Goal: Check status: Check status

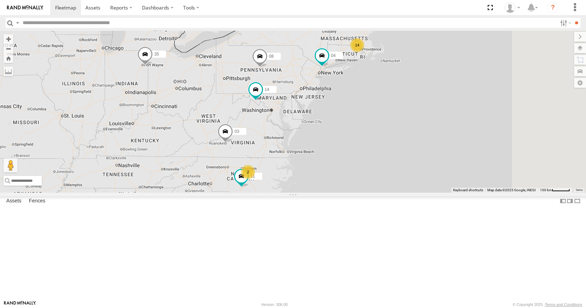
drag, startPoint x: 437, startPoint y: 134, endPoint x: 397, endPoint y: 134, distance: 40.1
click at [397, 134] on div "14 35 14 08 04 11 2 03" at bounding box center [293, 111] width 586 height 161
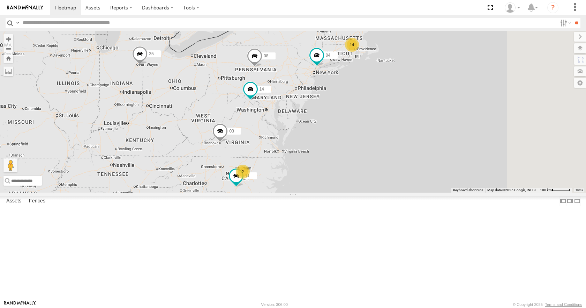
drag, startPoint x: 427, startPoint y: 184, endPoint x: 422, endPoint y: 183, distance: 5.2
click at [422, 183] on div "14 35 14 08 04 11 2 03" at bounding box center [293, 111] width 586 height 161
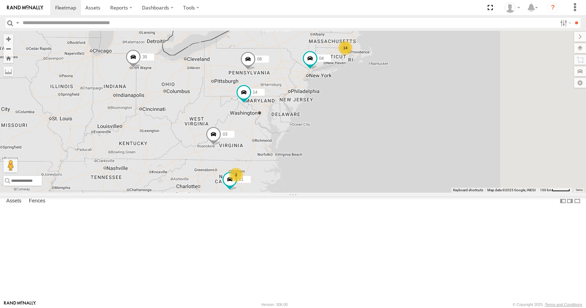
drag, startPoint x: 482, startPoint y: 150, endPoint x: 475, endPoint y: 154, distance: 7.7
click at [475, 154] on div "14 35 14 08 04 11 2 03" at bounding box center [293, 111] width 586 height 161
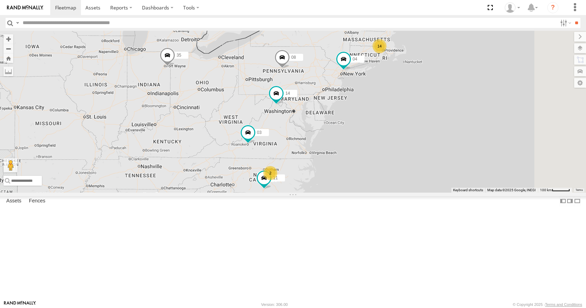
drag, startPoint x: 322, startPoint y: 146, endPoint x: 302, endPoint y: 147, distance: 19.2
click at [302, 147] on div "14 35 14 08 04 11 2 03" at bounding box center [293, 111] width 586 height 161
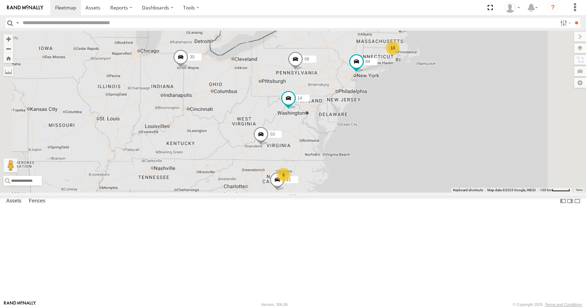
click at [401, 183] on div "35 14 08 04 11 03 13 05 2" at bounding box center [293, 111] width 586 height 161
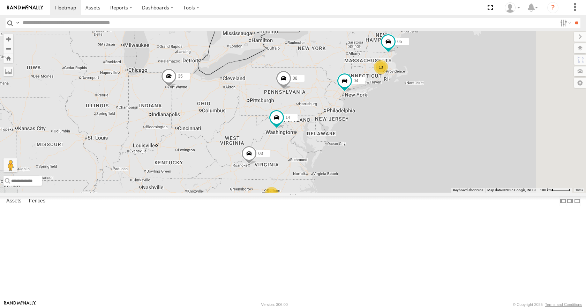
drag, startPoint x: 421, startPoint y: 112, endPoint x: 401, endPoint y: 136, distance: 30.8
click at [401, 136] on div "35 14 08 04 03 13 05 11 2" at bounding box center [293, 111] width 586 height 161
click at [433, 109] on div "35 14 08 04 03 13 05 11 2" at bounding box center [293, 111] width 586 height 161
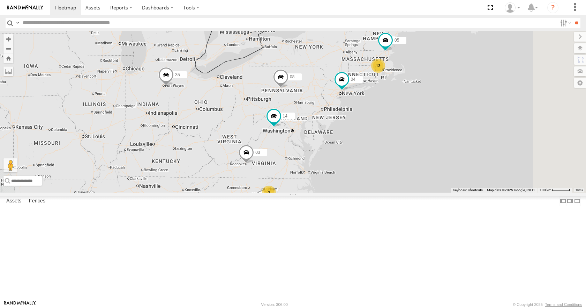
drag, startPoint x: 441, startPoint y: 96, endPoint x: 436, endPoint y: 93, distance: 5.9
click at [436, 93] on div "35 14 08 04 03 13 05 11 2" at bounding box center [293, 111] width 586 height 161
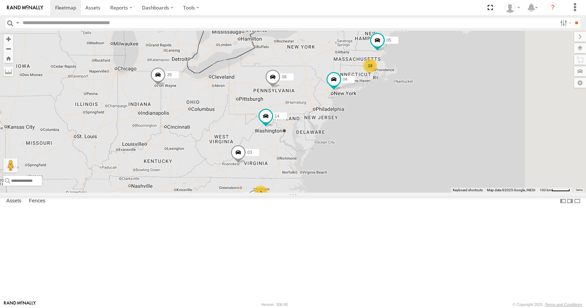
drag, startPoint x: 446, startPoint y: 60, endPoint x: 438, endPoint y: 60, distance: 8.4
click at [438, 60] on div "35 14 08 04 03 13 05 11 2" at bounding box center [293, 111] width 586 height 161
click at [402, 128] on div "35 14 08 04 03 13 05 11 2" at bounding box center [293, 111] width 586 height 161
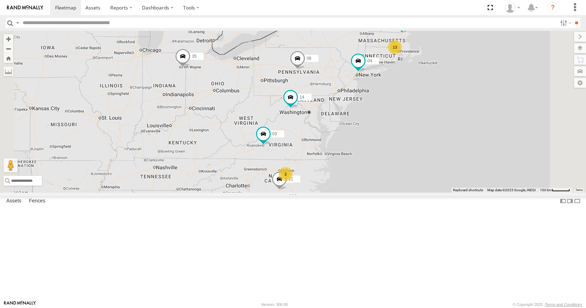
click at [386, 141] on div "13 35 14 08 05 04 11 2 03" at bounding box center [293, 111] width 586 height 161
drag, startPoint x: 305, startPoint y: 151, endPoint x: 380, endPoint y: 176, distance: 78.7
click at [380, 176] on div "13 35 14 08 05 04 11 2 03" at bounding box center [293, 111] width 586 height 161
drag, startPoint x: 317, startPoint y: 137, endPoint x: 331, endPoint y: 131, distance: 14.9
click at [331, 131] on div "13 35 14 08 05 04 11 2 03" at bounding box center [293, 111] width 586 height 161
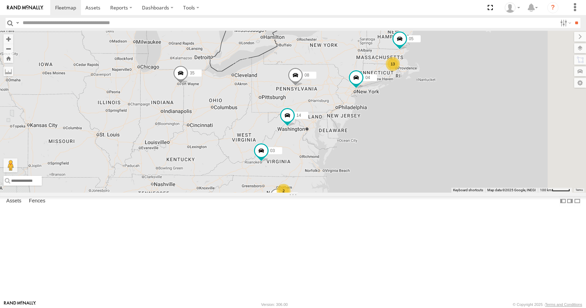
drag, startPoint x: 322, startPoint y: 125, endPoint x: 310, endPoint y: 152, distance: 29.2
click at [310, 152] on div "13 35 14 08 05 04 11 2 03" at bounding box center [293, 111] width 586 height 161
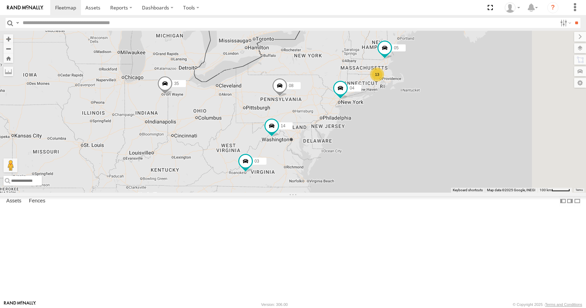
drag, startPoint x: 500, startPoint y: 101, endPoint x: 483, endPoint y: 113, distance: 21.0
click at [483, 113] on div "13 35 14 08 05 04 11 2 03" at bounding box center [293, 111] width 586 height 161
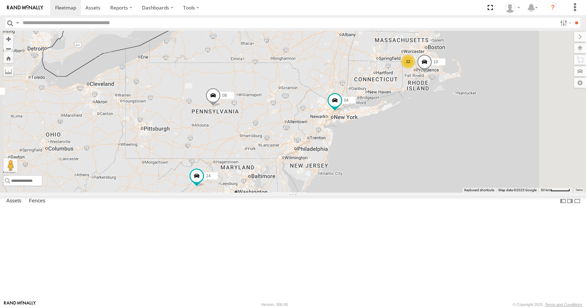
drag, startPoint x: 435, startPoint y: 120, endPoint x: 453, endPoint y: 101, distance: 26.4
click at [453, 101] on div "35 14 08 05 04 11 03 12 10" at bounding box center [293, 111] width 586 height 161
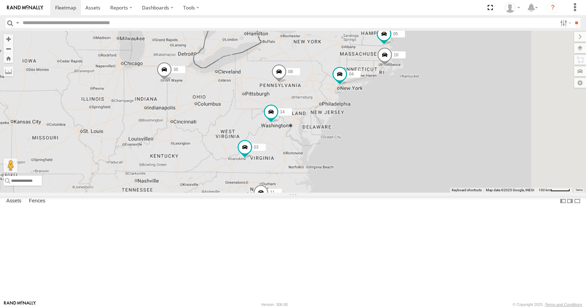
drag, startPoint x: 440, startPoint y: 103, endPoint x: 433, endPoint y: 107, distance: 7.8
click at [433, 107] on div "35 14 08 05 04 11 03 10" at bounding box center [293, 111] width 586 height 161
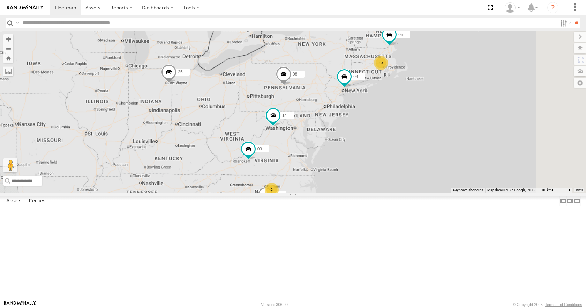
drag, startPoint x: 428, startPoint y: 134, endPoint x: 412, endPoint y: 148, distance: 21.3
click at [412, 148] on div "13 35 14 08 05 04 11 2 03" at bounding box center [293, 111] width 586 height 161
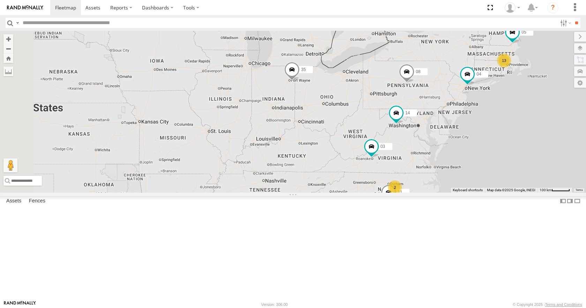
drag, startPoint x: 227, startPoint y: 211, endPoint x: 351, endPoint y: 209, distance: 124.6
click at [351, 192] on div "13 35 14 08 05 04 11 2 03" at bounding box center [293, 111] width 586 height 161
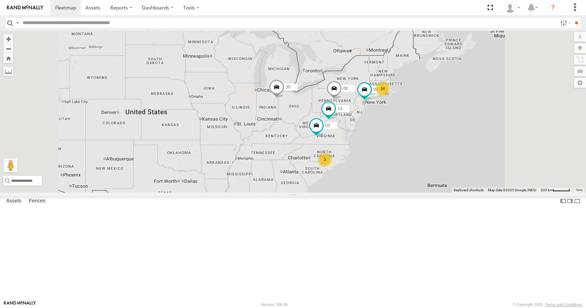
drag, startPoint x: 332, startPoint y: 205, endPoint x: 338, endPoint y: 183, distance: 22.8
click at [338, 183] on div "35 14 08 04 03 14 3" at bounding box center [293, 111] width 586 height 161
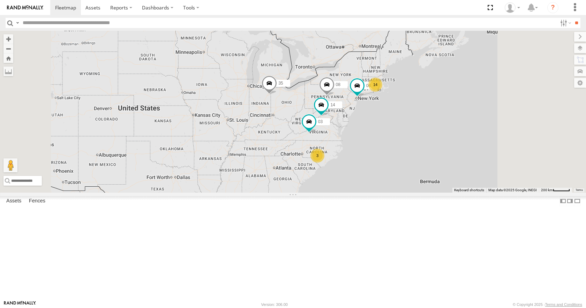
drag, startPoint x: 384, startPoint y: 169, endPoint x: 368, endPoint y: 161, distance: 17.8
click at [368, 161] on div "35 14 08 04 03 14 3" at bounding box center [293, 111] width 586 height 161
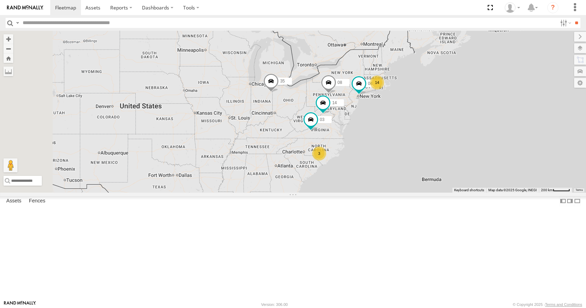
drag, startPoint x: 363, startPoint y: 147, endPoint x: 374, endPoint y: 148, distance: 11.0
click at [374, 148] on div "35 14 08 04 03 14 3" at bounding box center [293, 111] width 586 height 161
drag, startPoint x: 369, startPoint y: 158, endPoint x: 374, endPoint y: 160, distance: 5.3
click at [374, 160] on div "35 14 08 04 03 14 3" at bounding box center [293, 111] width 586 height 161
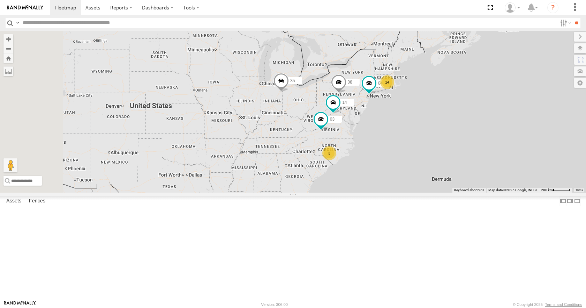
drag, startPoint x: 342, startPoint y: 154, endPoint x: 349, endPoint y: 153, distance: 7.1
click at [349, 153] on div "35 14 08 04 03 14 3" at bounding box center [293, 111] width 586 height 161
click at [354, 165] on div "35 14 08 04 03 14 3" at bounding box center [293, 111] width 586 height 161
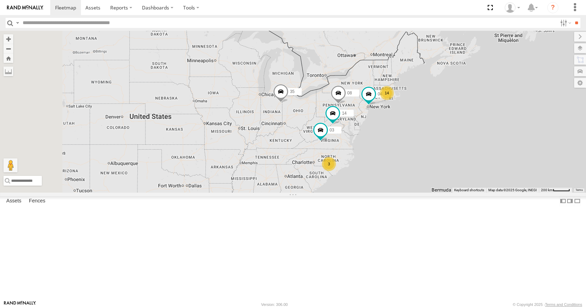
click at [358, 191] on div "35 14 08 04 03 14 3" at bounding box center [293, 111] width 586 height 161
drag, startPoint x: 356, startPoint y: 169, endPoint x: 355, endPoint y: 178, distance: 9.5
click at [355, 178] on div "35 14 08 04 03 14 3" at bounding box center [293, 111] width 586 height 161
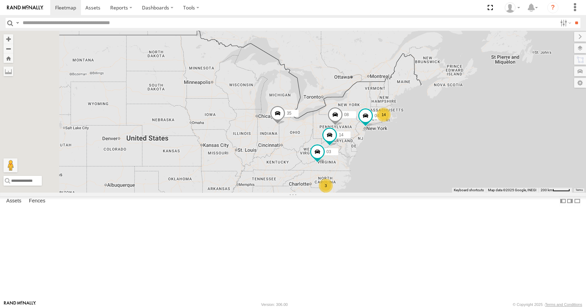
drag, startPoint x: 350, startPoint y: 164, endPoint x: 349, endPoint y: 170, distance: 6.8
click at [349, 170] on div "35 14 08 04 03 14 3" at bounding box center [293, 111] width 586 height 161
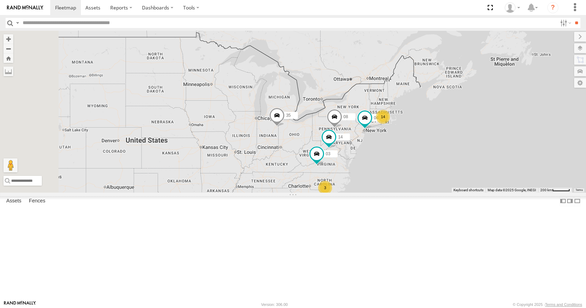
drag, startPoint x: 366, startPoint y: 146, endPoint x: 364, endPoint y: 150, distance: 4.2
click at [364, 150] on div "35 14 08 04 03 14 3" at bounding box center [293, 111] width 586 height 161
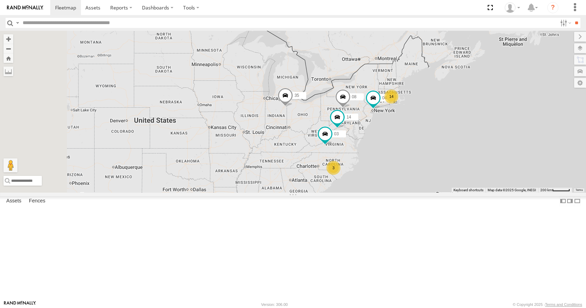
drag, startPoint x: 360, startPoint y: 158, endPoint x: 375, endPoint y: 120, distance: 41.2
click at [375, 120] on div "35 14 08 04 03 14 3" at bounding box center [293, 111] width 586 height 161
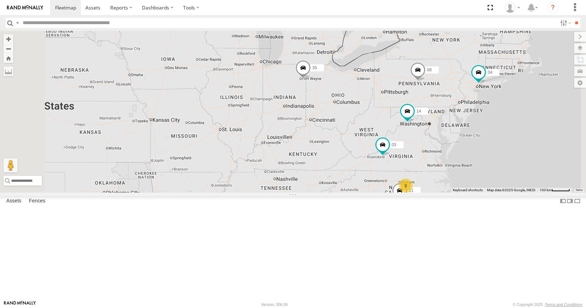
drag, startPoint x: 377, startPoint y: 168, endPoint x: 371, endPoint y: 152, distance: 17.2
click at [371, 152] on div "35 14 08 04 03 11 2" at bounding box center [293, 111] width 586 height 161
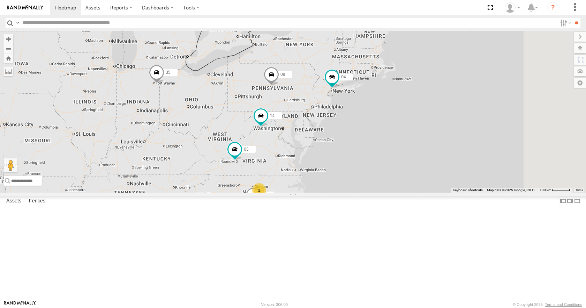
drag, startPoint x: 458, startPoint y: 184, endPoint x: 309, endPoint y: 189, distance: 149.5
click at [309, 189] on div "35 14 08 04 03 11 2" at bounding box center [293, 111] width 586 height 161
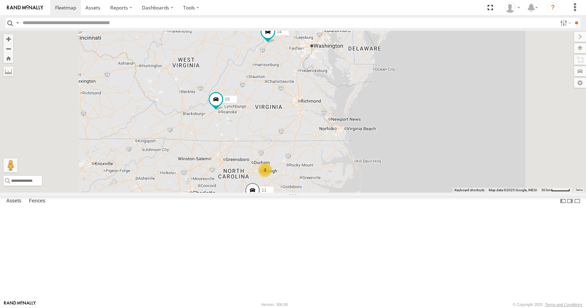
drag, startPoint x: 364, startPoint y: 222, endPoint x: 392, endPoint y: 159, distance: 68.9
click at [392, 159] on div "35 14 08 04 03 11 05 12 10 2" at bounding box center [293, 111] width 586 height 161
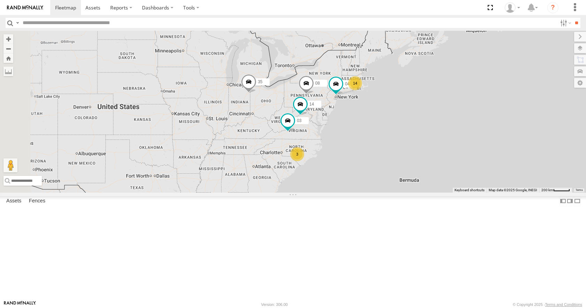
drag, startPoint x: 260, startPoint y: 136, endPoint x: 369, endPoint y: 152, distance: 109.5
click at [369, 152] on div "14 35 14 08 04 3 03" at bounding box center [293, 111] width 586 height 161
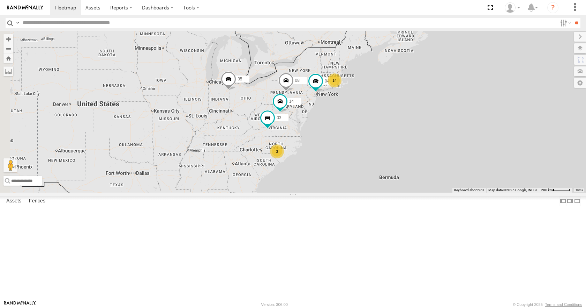
drag, startPoint x: 358, startPoint y: 162, endPoint x: 327, endPoint y: 157, distance: 31.1
click at [327, 157] on div "14 35 14 08 04 3 03" at bounding box center [293, 111] width 586 height 161
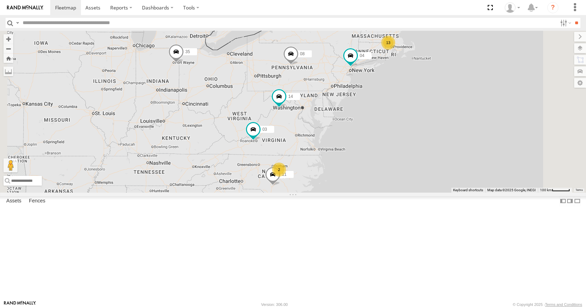
drag, startPoint x: 506, startPoint y: 191, endPoint x: 487, endPoint y: 184, distance: 20.1
click at [487, 184] on div "35 14 08 04 03 13 05 11 2" at bounding box center [293, 111] width 586 height 161
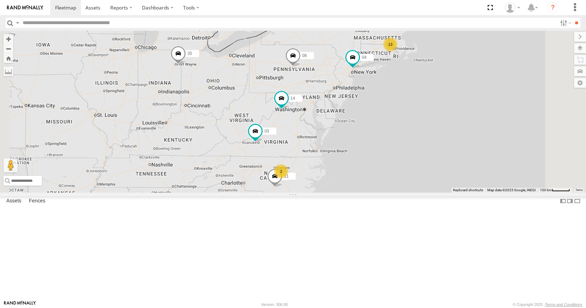
drag, startPoint x: 451, startPoint y: 177, endPoint x: 456, endPoint y: 181, distance: 6.7
click at [456, 181] on div "35 14 08 04 03 13 05 11 2" at bounding box center [293, 111] width 586 height 161
click at [448, 159] on div "35 14 08 04 03 13 05 11 2" at bounding box center [293, 111] width 586 height 161
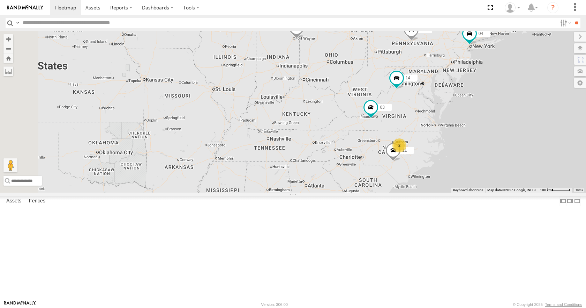
drag, startPoint x: 346, startPoint y: 134, endPoint x: 458, endPoint y: 104, distance: 115.7
click at [458, 104] on div "13 35 14 08 05 04 11 2 03" at bounding box center [293, 111] width 586 height 161
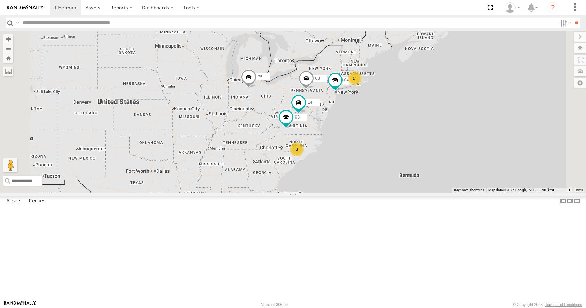
drag, startPoint x: 370, startPoint y: 155, endPoint x: 338, endPoint y: 158, distance: 32.2
click at [338, 158] on div "35 14 08 04 03 14 3" at bounding box center [293, 111] width 586 height 161
